Goal: Task Accomplishment & Management: Use online tool/utility

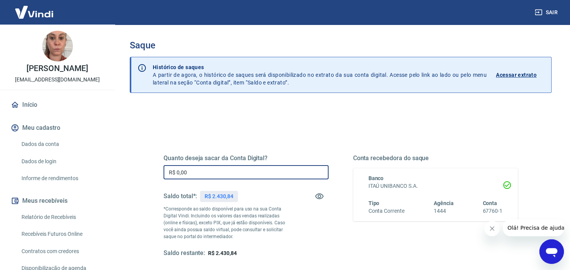
drag, startPoint x: 225, startPoint y: 171, endPoint x: 182, endPoint y: 166, distance: 43.2
click at [182, 166] on input "R$ 0,00" at bounding box center [245, 172] width 165 height 14
type input "R$ 2.330,84"
click at [492, 229] on icon "Fechar mensagem da empresa" at bounding box center [492, 228] width 6 height 6
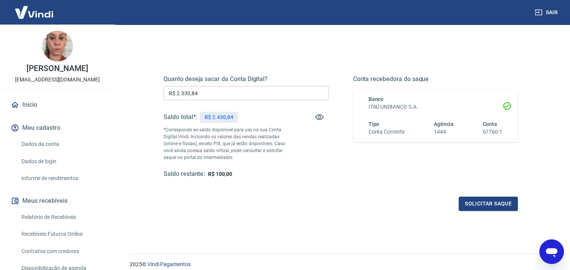
scroll to position [81, 0]
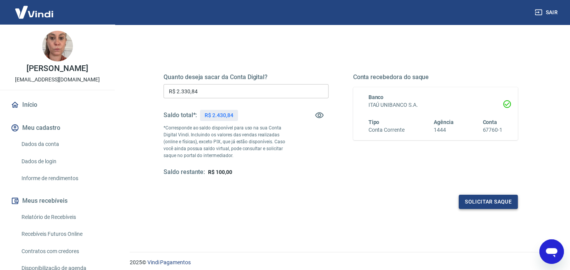
click at [486, 200] on button "Solicitar saque" at bounding box center [487, 201] width 59 height 14
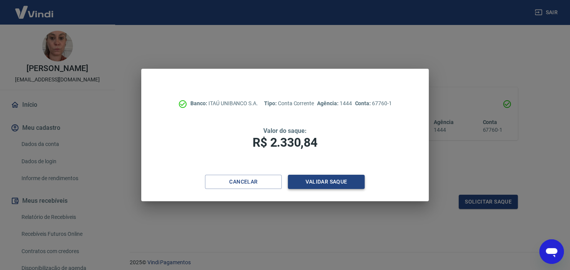
click at [323, 179] on button "Validar saque" at bounding box center [326, 182] width 77 height 14
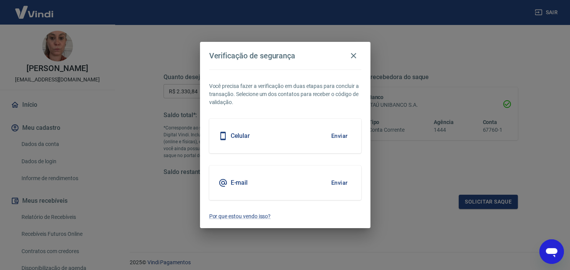
click at [338, 136] on button "Enviar" at bounding box center [339, 136] width 25 height 16
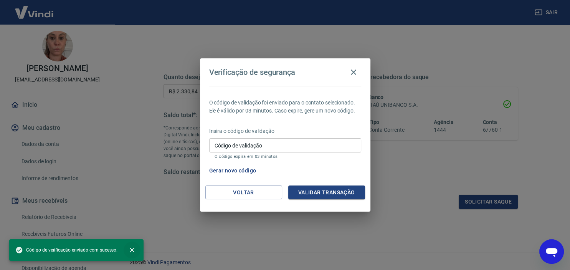
click at [131, 248] on icon "close" at bounding box center [132, 250] width 8 height 8
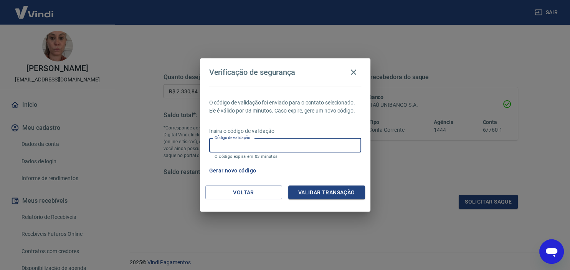
click at [301, 147] on input "Código de validação" at bounding box center [285, 145] width 152 height 14
type input "921219"
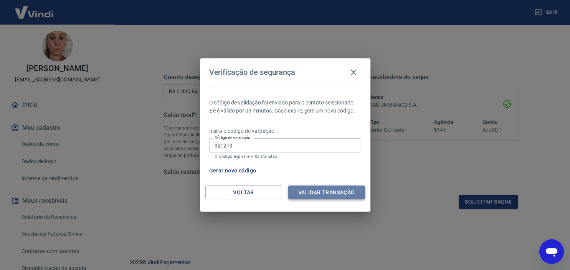
click at [320, 188] on button "Validar transação" at bounding box center [326, 192] width 77 height 14
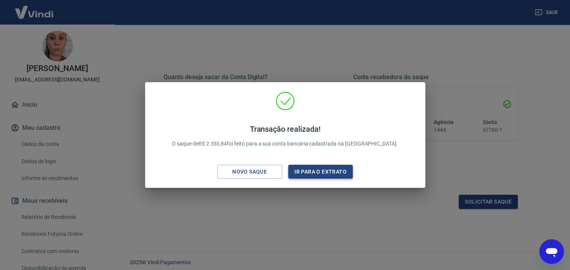
click at [302, 173] on button "Ir para o extrato" at bounding box center [320, 172] width 65 height 14
